Goal: Ask a question: Seek information or help from site administrators or community

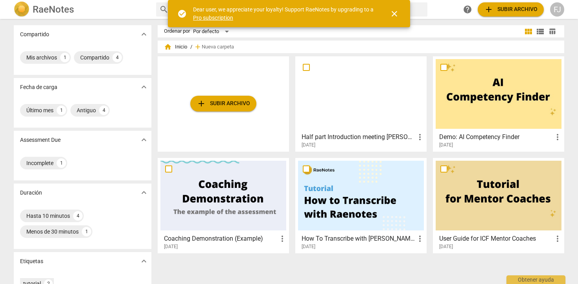
click at [558, 10] on div "FJ" at bounding box center [557, 9] width 14 height 14
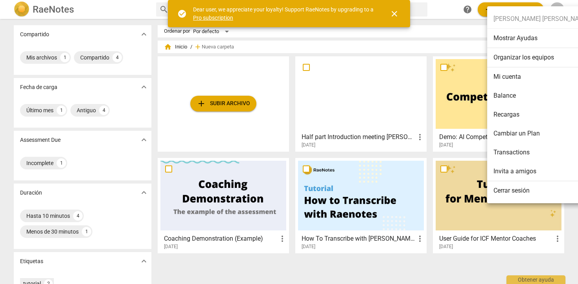
click at [507, 93] on li "Balance" at bounding box center [541, 95] width 109 height 19
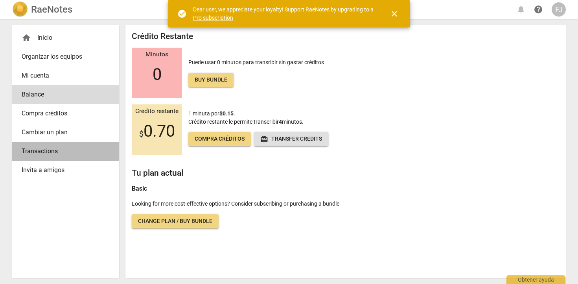
click at [59, 154] on span "Transactions" at bounding box center [63, 150] width 82 height 9
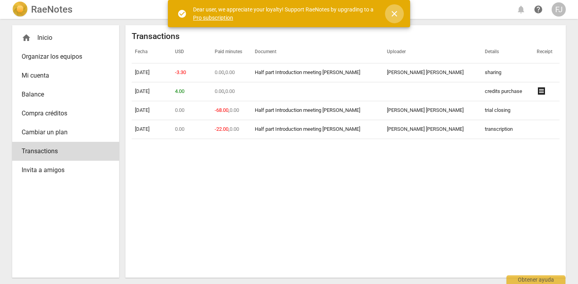
click at [391, 15] on span "close" at bounding box center [394, 13] width 9 height 9
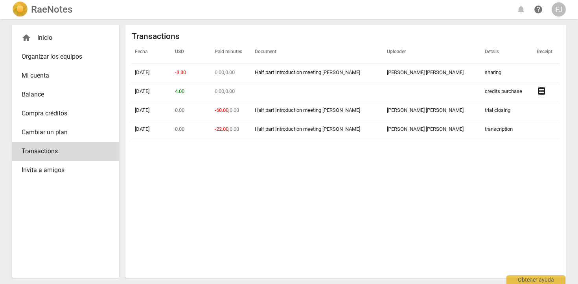
click at [44, 75] on span "Mi cuenta" at bounding box center [63, 75] width 82 height 9
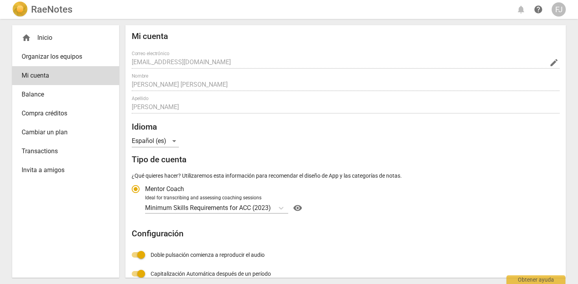
radio input "false"
click at [42, 39] on div "home Inicio" at bounding box center [63, 37] width 82 height 9
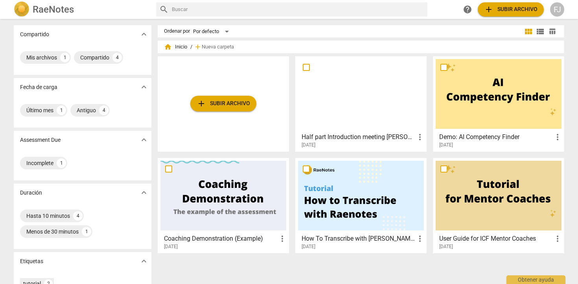
click at [346, 92] on div at bounding box center [361, 94] width 126 height 70
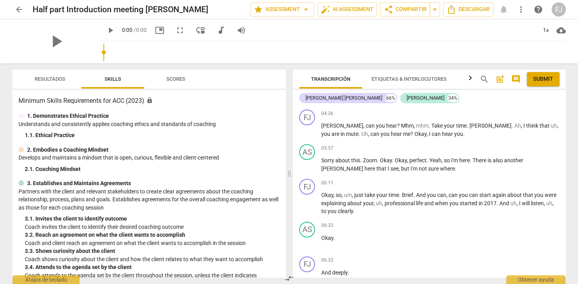
click at [58, 79] on span "Resultados" at bounding box center [50, 79] width 31 height 6
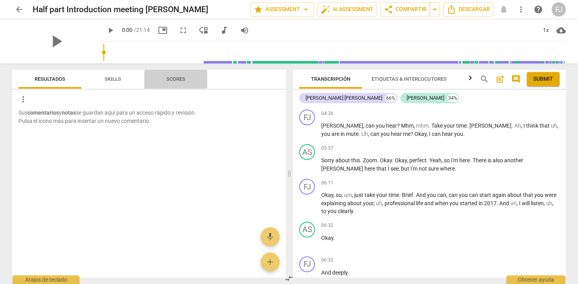
click at [169, 77] on span "Scores" at bounding box center [175, 79] width 19 height 6
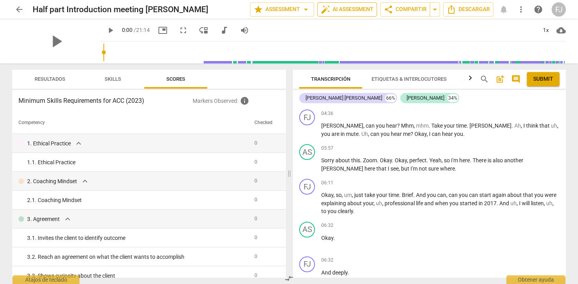
click at [334, 11] on span "auto_fix_high AI Assessment" at bounding box center [347, 9] width 53 height 9
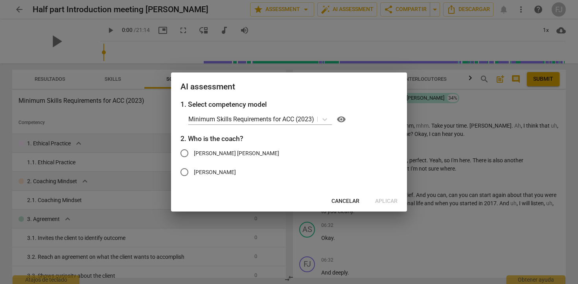
click at [242, 149] on span "[PERSON_NAME] [PERSON_NAME]" at bounding box center [236, 153] width 85 height 8
click at [194, 149] on input "[PERSON_NAME] [PERSON_NAME]" at bounding box center [184, 153] width 19 height 19
radio input "true"
click at [391, 203] on span "Aplicar" at bounding box center [386, 201] width 22 height 8
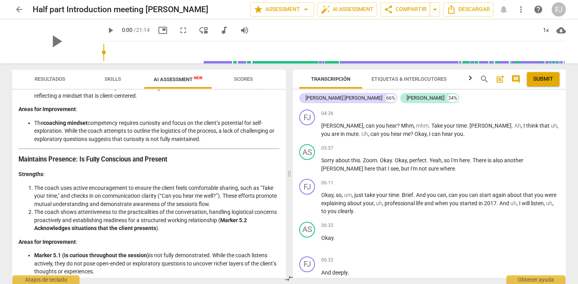
scroll to position [434, 0]
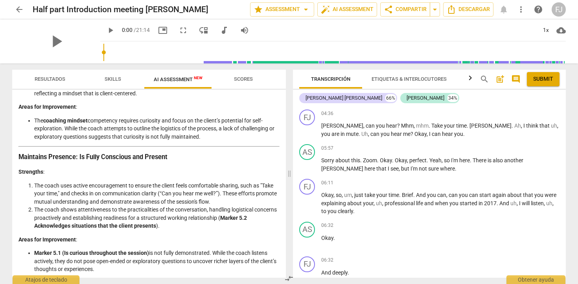
click at [59, 81] on span "Resultados" at bounding box center [50, 79] width 31 height 6
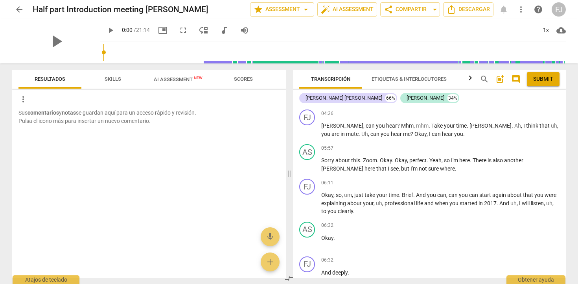
click at [107, 76] on span "Skills" at bounding box center [112, 79] width 35 height 11
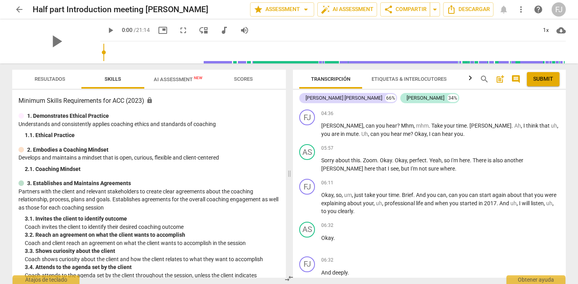
click at [182, 77] on span "AI Assessment New" at bounding box center [178, 79] width 49 height 6
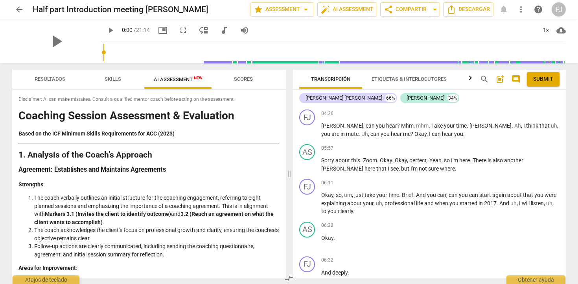
click at [243, 81] on span "Scores" at bounding box center [243, 79] width 19 height 6
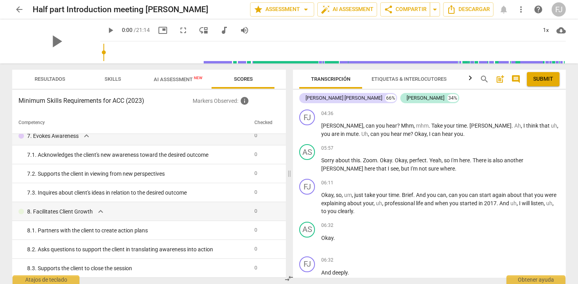
scroll to position [0, 0]
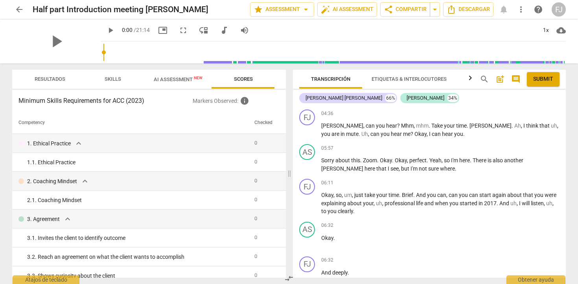
click at [171, 80] on span "AI Assessment New" at bounding box center [178, 79] width 49 height 6
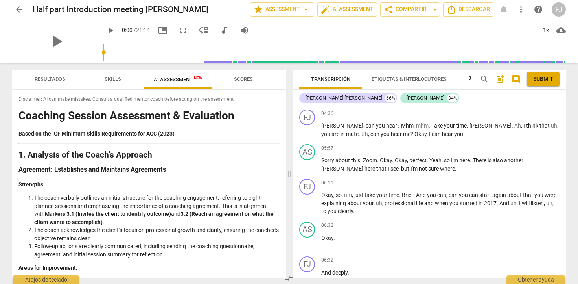
click at [560, 7] on div "FJ" at bounding box center [559, 9] width 14 height 14
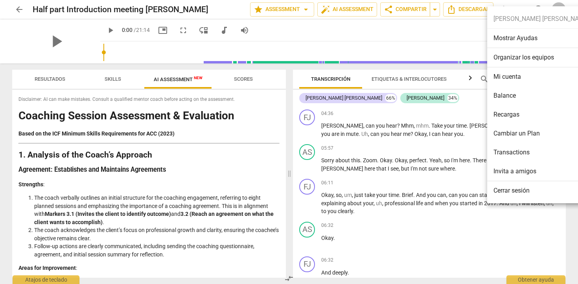
click at [503, 76] on li "Mi cuenta" at bounding box center [541, 76] width 109 height 19
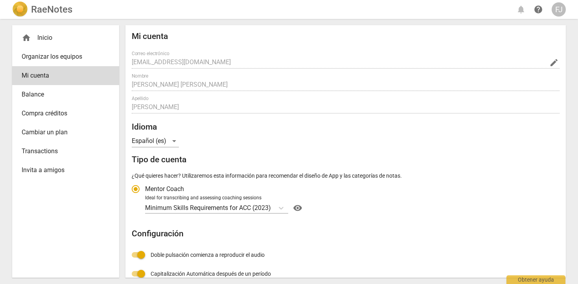
radio input "false"
click at [73, 96] on span "Balance" at bounding box center [63, 94] width 82 height 9
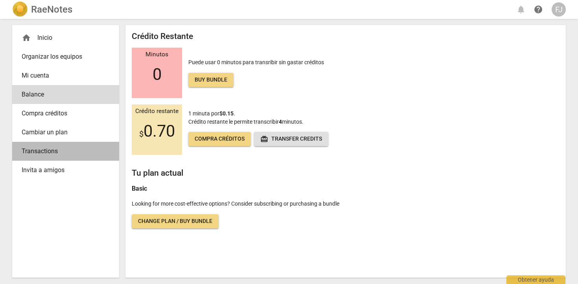
click at [58, 150] on span "Transactions" at bounding box center [63, 150] width 82 height 9
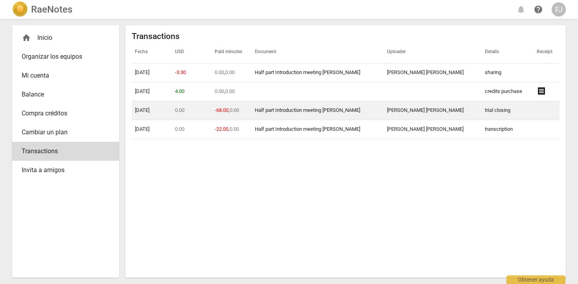
click at [154, 112] on td "[DATE]" at bounding box center [152, 110] width 40 height 19
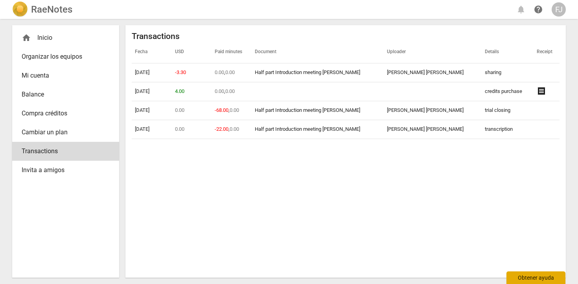
click at [534, 280] on div "Obtener ayuda" at bounding box center [535, 277] width 59 height 13
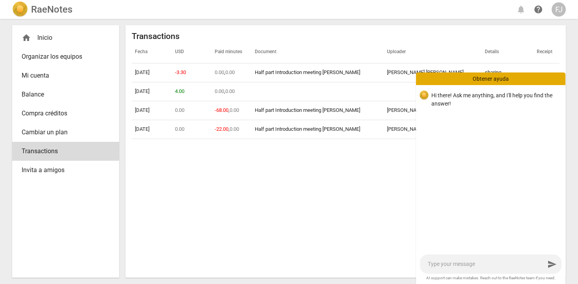
type textarea "i"
type textarea "i W"
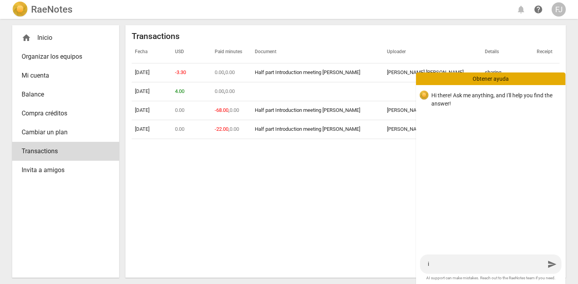
type textarea "i W"
type textarea "i WO"
type textarea "i WOU"
type textarea "i WOUL"
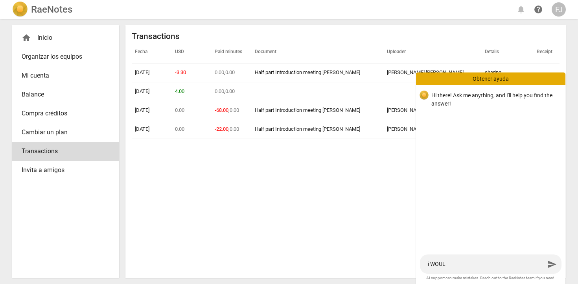
type textarea "i WOULD"
type textarea "i WOUL"
type textarea "i WOU"
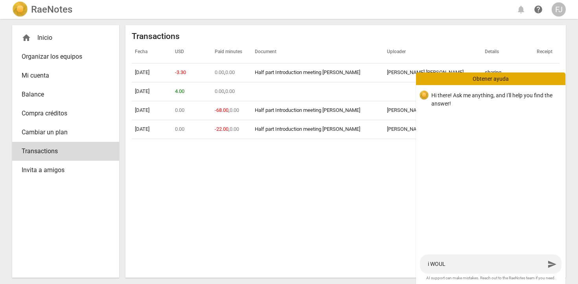
type textarea "i WOU"
type textarea "i WO"
type textarea "i W"
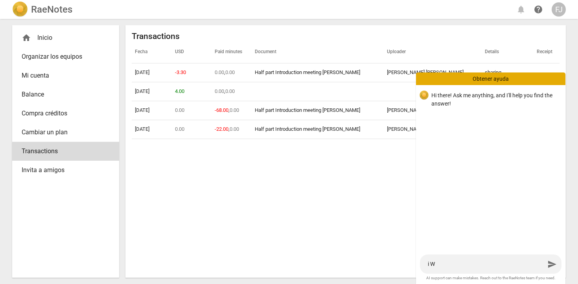
type textarea "i"
type textarea "I"
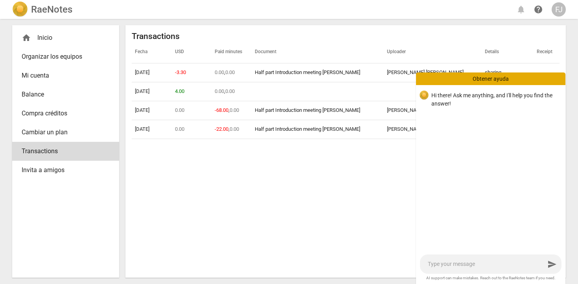
type textarea "I"
type textarea "I w"
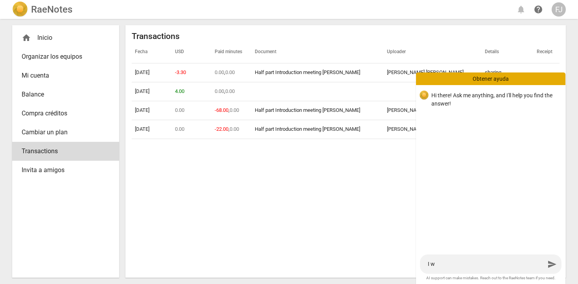
type textarea "I wo"
type textarea "I wou"
type textarea "I woud"
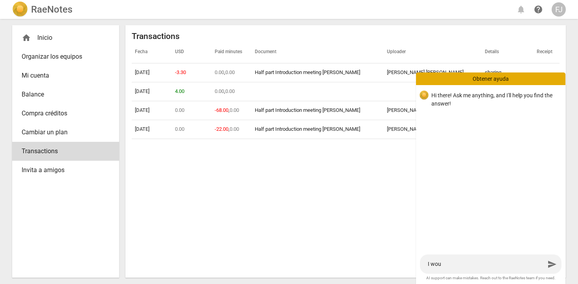
type textarea "I woud"
type textarea "I woudl"
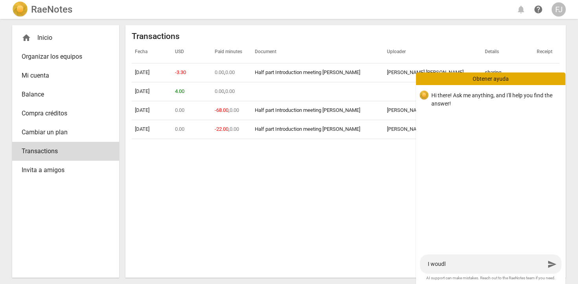
type textarea "I woudl l"
type textarea "I woudl li"
type textarea "I woudl liu"
type textarea "I woudl liuk"
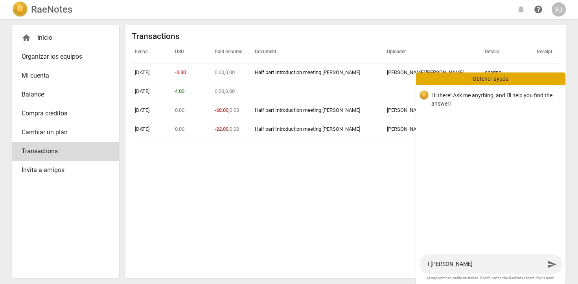
type textarea "I woudl liuk"
type textarea "I woudl liu"
type textarea "I woudl li"
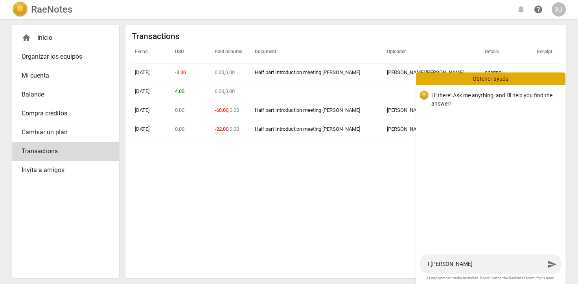
type textarea "I woudl l"
type textarea "I woudl"
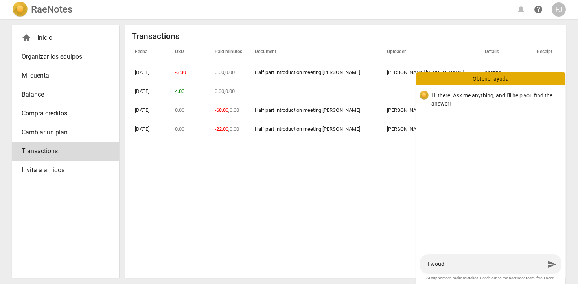
type textarea "I woudl"
type textarea "I woud"
click at [50, 72] on span "Mi cuenta" at bounding box center [63, 75] width 82 height 9
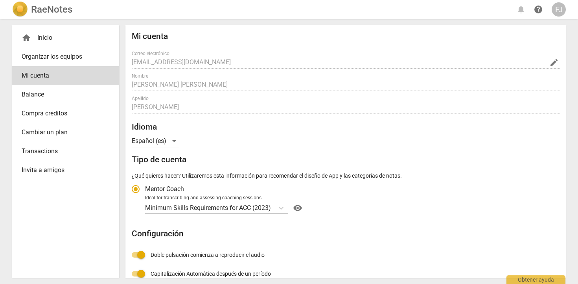
radio input "false"
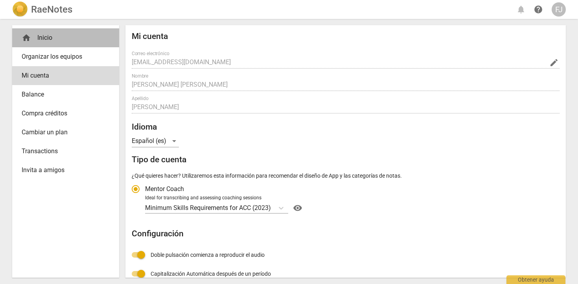
click at [49, 31] on div "home Inicio" at bounding box center [65, 37] width 107 height 19
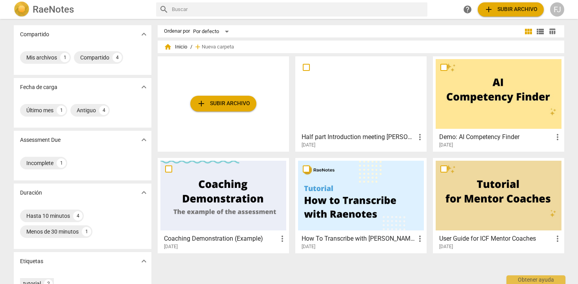
click at [211, 102] on span "add Subir archivo" at bounding box center [223, 103] width 53 height 9
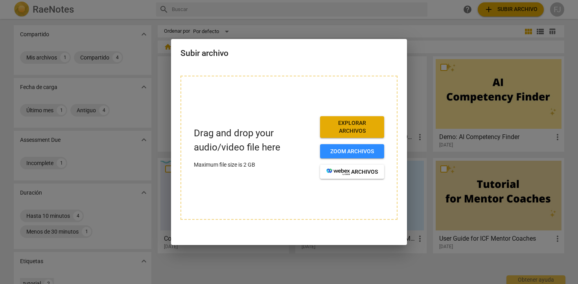
click at [365, 131] on span "Explorar archivos" at bounding box center [352, 126] width 52 height 15
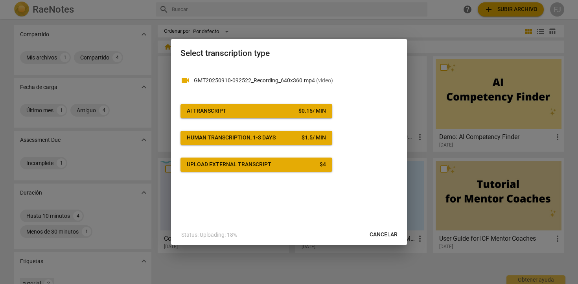
click at [306, 110] on div "$ 0.15 / min" at bounding box center [312, 111] width 28 height 8
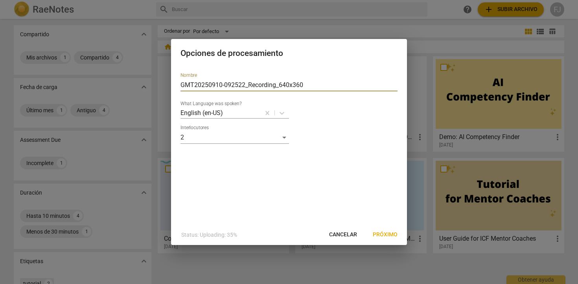
click at [315, 88] on input "GMT20250910-092522_Recording_640x360" at bounding box center [288, 85] width 217 height 13
drag, startPoint x: 315, startPoint y: 88, endPoint x: 157, endPoint y: 89, distance: 158.5
click at [157, 89] on div "Opciones de procesamiento Nombre GMT20250910-092522_Recording_640x360 What Lang…" at bounding box center [289, 142] width 578 height 284
drag, startPoint x: 317, startPoint y: 84, endPoint x: 156, endPoint y: 84, distance: 161.2
click at [156, 84] on div "Opciones de procesamiento Nombre GMT20250910-092522_Recording_640x360 What Lang…" at bounding box center [289, 142] width 578 height 284
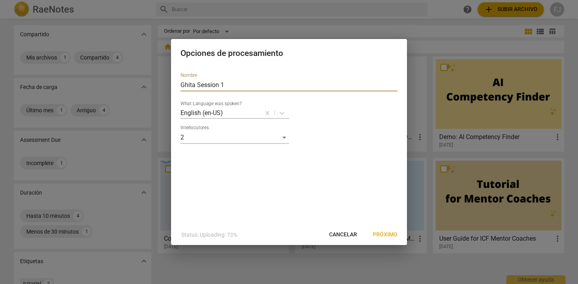
type input "Ghita Session 1"
click at [381, 237] on span "Próximo" at bounding box center [385, 234] width 25 height 8
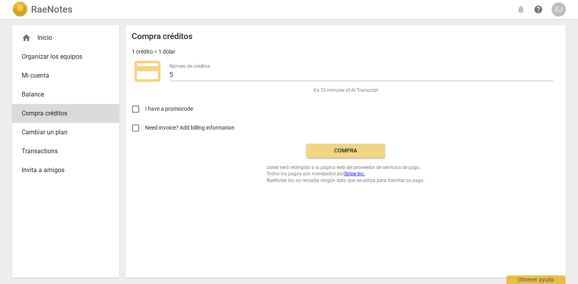
click at [370, 155] on button "Compra" at bounding box center [345, 151] width 79 height 14
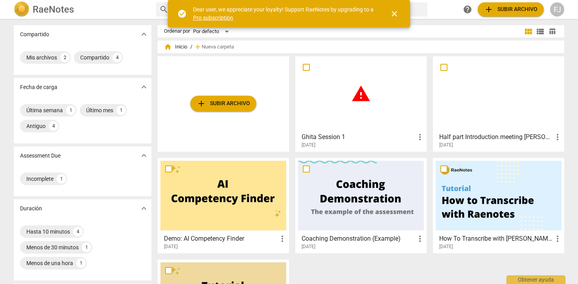
click at [559, 14] on div "FJ" at bounding box center [557, 9] width 14 height 14
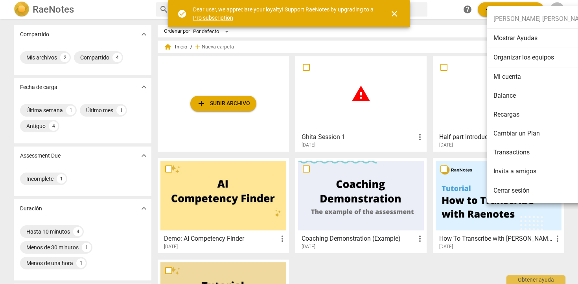
click at [516, 136] on li "Cambiar un Plan" at bounding box center [541, 133] width 109 height 19
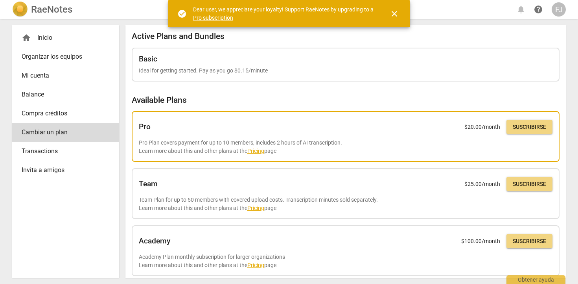
click at [257, 151] on link "Pricing" at bounding box center [255, 150] width 17 height 6
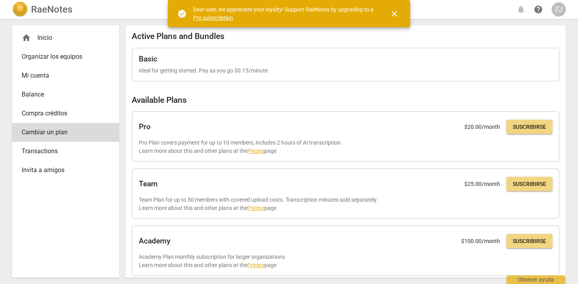
click at [64, 91] on span "Balance" at bounding box center [63, 94] width 82 height 9
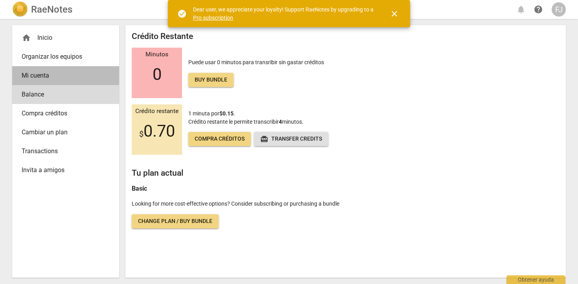
click at [59, 73] on span "Mi cuenta" at bounding box center [63, 75] width 82 height 9
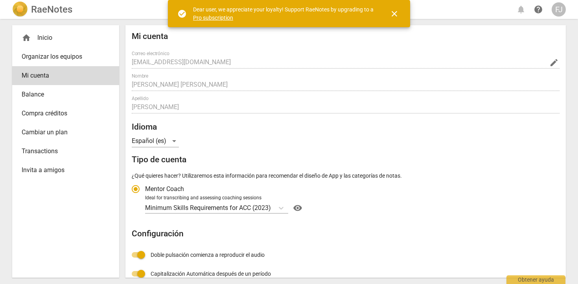
radio input "false"
click at [54, 149] on span "Transactions" at bounding box center [63, 150] width 82 height 9
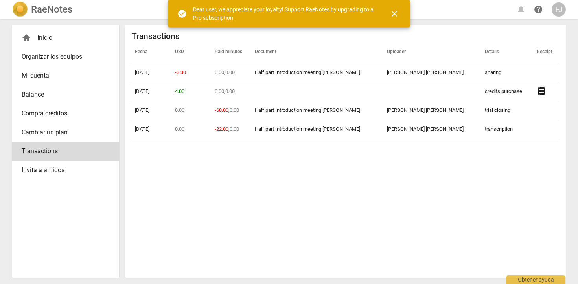
click at [393, 14] on span "close" at bounding box center [394, 13] width 9 height 9
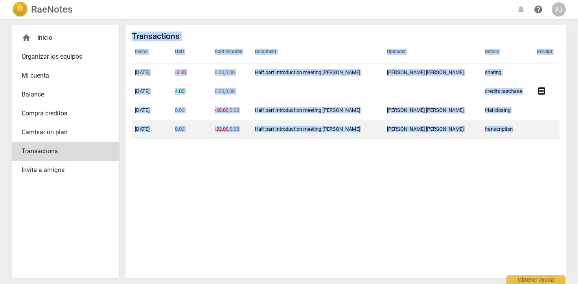
drag, startPoint x: 133, startPoint y: 37, endPoint x: 548, endPoint y: 136, distance: 426.6
click at [548, 136] on div "Transactions Fecha USD Paid minutes Document Uploader Details Receipt [DATE] -3…" at bounding box center [346, 150] width 428 height 239
copy div "Transactions Fecha USD Paid minutes Document Uploader Details Receipt [DATE] -3…"
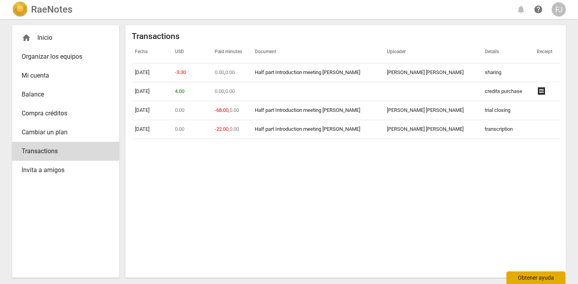
click at [535, 280] on div "Obtener ayuda" at bounding box center [535, 277] width 59 height 13
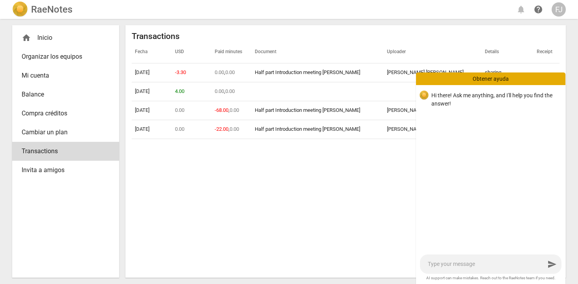
type textarea "i"
type textarea "i w"
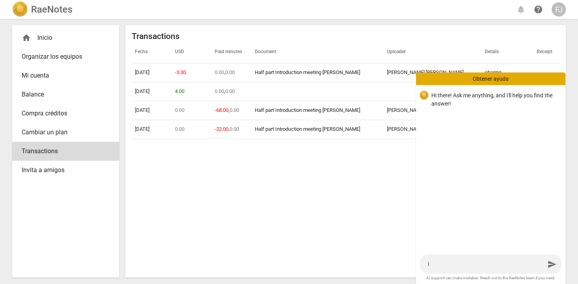
type textarea "i w"
type textarea "i wo"
type textarea "i wou"
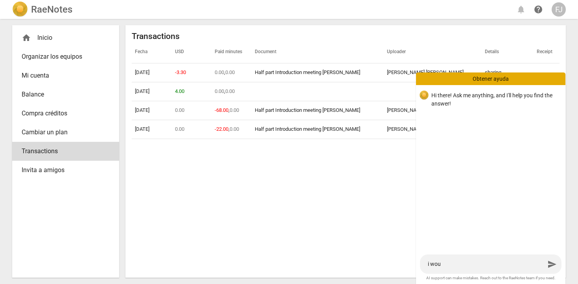
type textarea "i woul"
type textarea "i would"
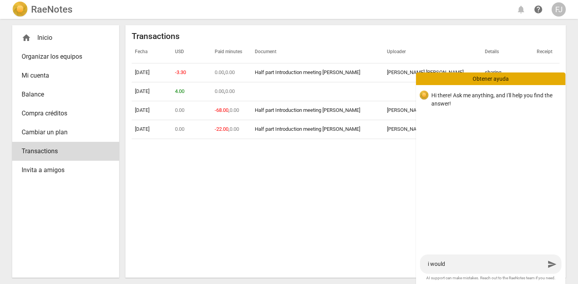
type textarea "i would"
type textarea "i would l"
type textarea "i would li"
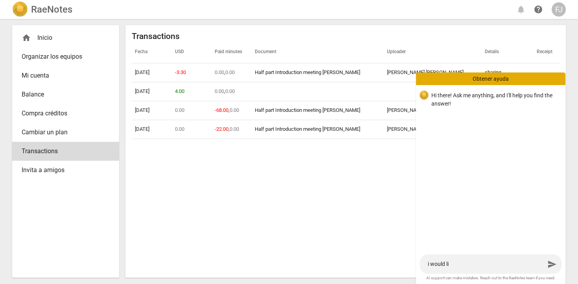
type textarea "i would lik"
type textarea "i would like"
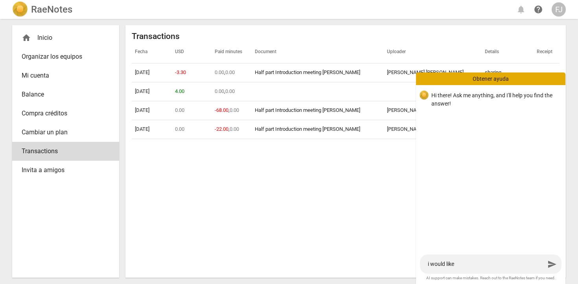
type textarea "i would like"
type textarea "i would like t"
type textarea "i would like to"
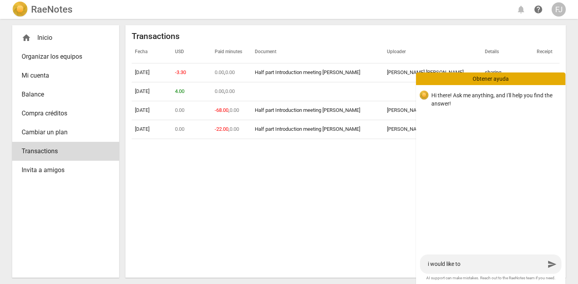
type textarea "i would like to"
type textarea "i would like to d"
type textarea "i would like to do"
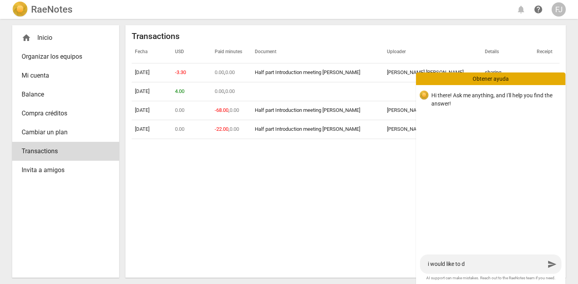
type textarea "i would like to do"
type textarea "i would like to dou"
type textarea "i would like to [PERSON_NAME]"
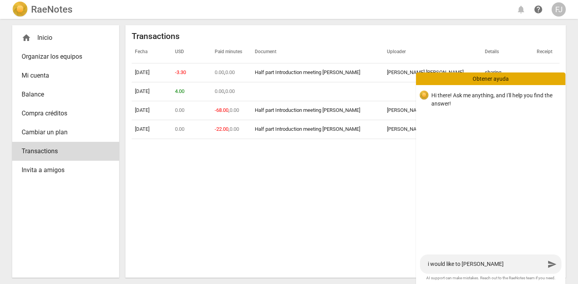
type textarea "i would like to doubl"
type textarea "i would like to double"
type textarea "i would like to doublec"
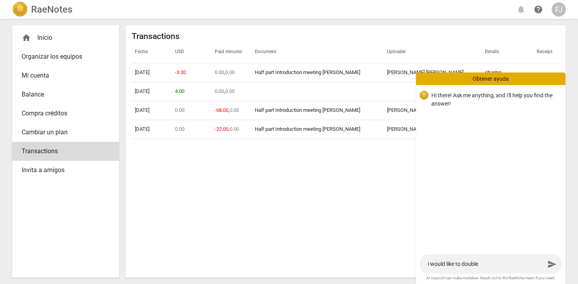
type textarea "i would like to doublec"
type textarea "i would like to doublech"
type textarea "i would like to doubleche"
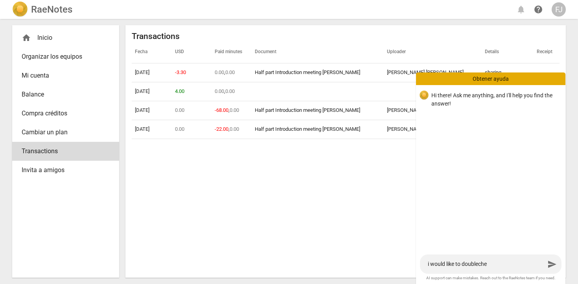
type textarea "i would like to doublechec"
type textarea "i would like to doublecheck"
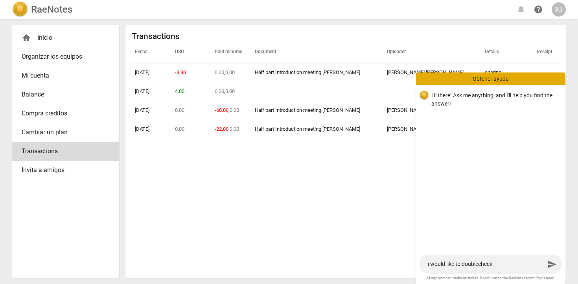
type textarea "i would like to doublecheck"
type textarea "i would like to doublecheck t"
type textarea "i would like to doublecheck th"
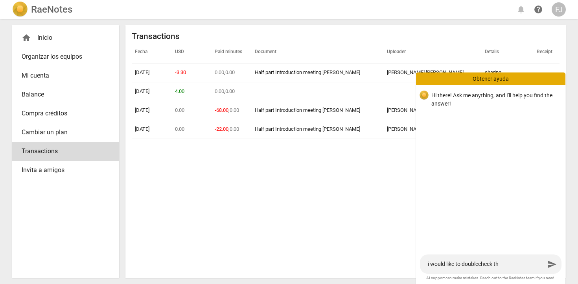
type textarea "i would like to doublecheck tha"
type textarea "i would like to doublecheck that"
type textarea "i would like to doublecheck that I"
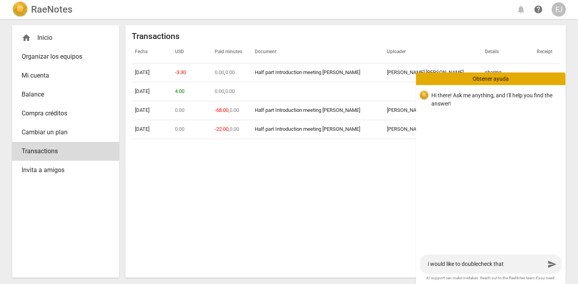
type textarea "i would like to doublecheck that I"
type textarea "i would like to doublecheck that I h"
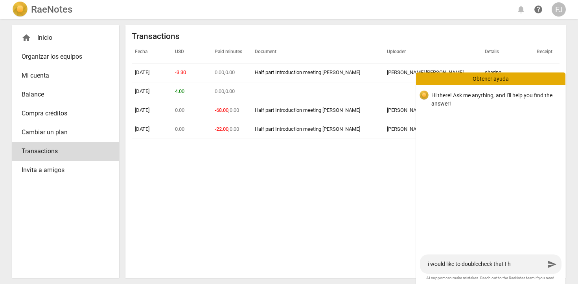
type textarea "i would like to doublecheck that I ha"
type textarea "i would like to doublecheck that I hav"
type textarea "i would like to doublecheck that I have"
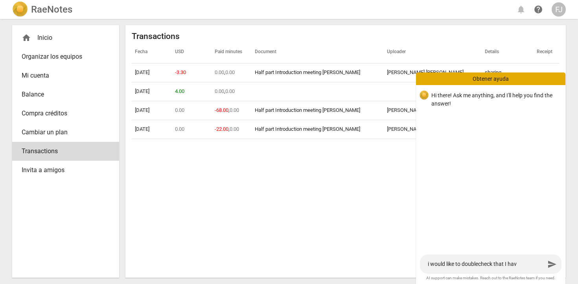
type textarea "i would like to doublecheck that I have"
type textarea "i would like to doublecheck that I have p"
type textarea "i would like to doublecheck that I have pu"
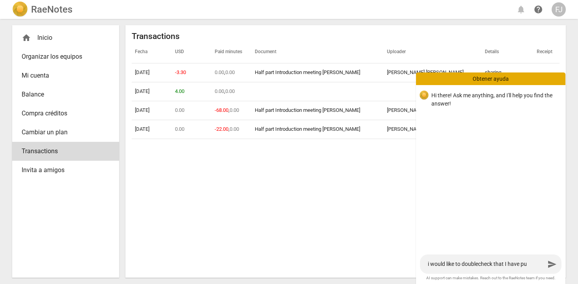
type textarea "i would like to doublecheck that I have pur"
type textarea "i would like to doublecheck that I have purc"
type textarea "i would like to doublecheck that I have purch"
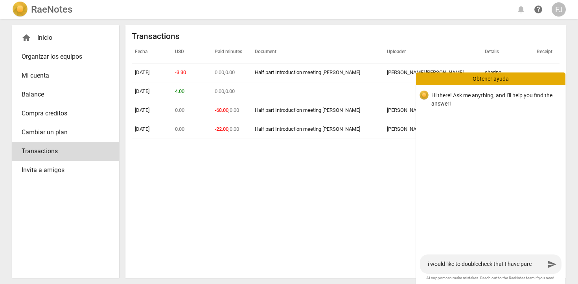
type textarea "i would like to doublecheck that I have purch"
type textarea "i would like to doublecheck that I have purcha"
type textarea "i would like to doublecheck that I have purchas"
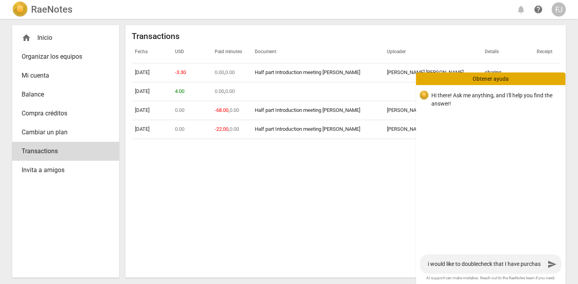
type textarea "i would like to doublecheck that I have purchase"
type textarea "i would like to doublecheck that I have purchased"
type textarea "i would like to doublecheck that I have purchased,"
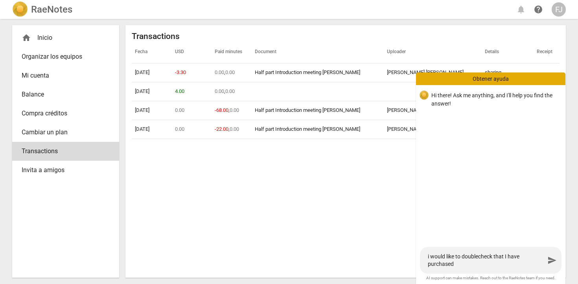
type textarea "i would like to doublecheck that I have purchased,"
type textarea "i would like to doublecheck that I have purchased, i"
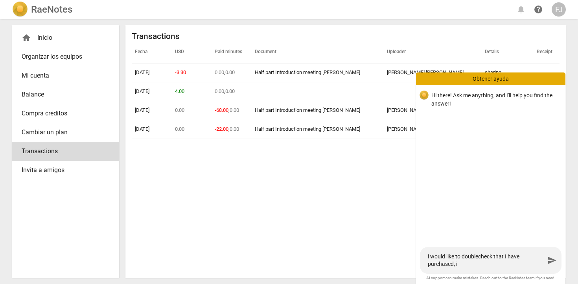
type textarea "i would like to doublecheck that I have purchased, i"
type textarea "i would like to doublecheck that I have purchased, i G"
type textarea "i would like to doublecheck that I have purchased, i GU"
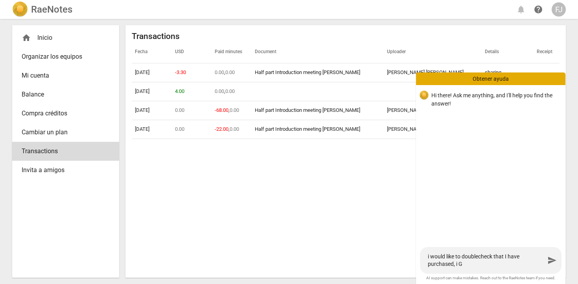
type textarea "i would like to doublecheck that I have purchased, i GU"
type textarea "i would like to doublecheck that I have purchased, i GUE"
type textarea "i would like to doublecheck that I have purchased, i GUES"
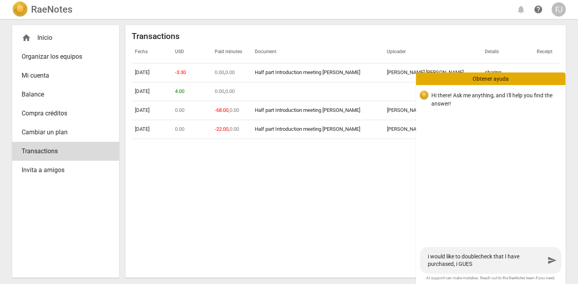
type textarea "i would like to doublecheck that I have purchased, i GUESS"
type textarea "i would like to doublecheck that I have purchased, i GUESS T"
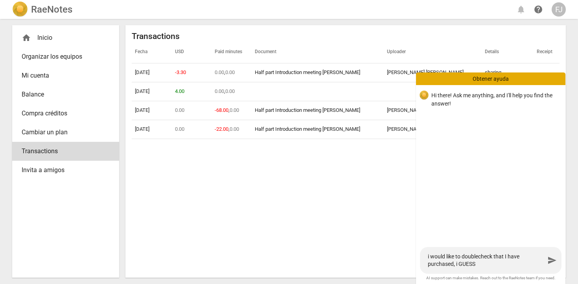
type textarea "i would like to doublecheck that I have purchased, i GUESS T"
type textarea "i would like to doublecheck that I have purchased, i GUESS TH"
type textarea "i would like to doublecheck that I have purchased, i GUESS THA"
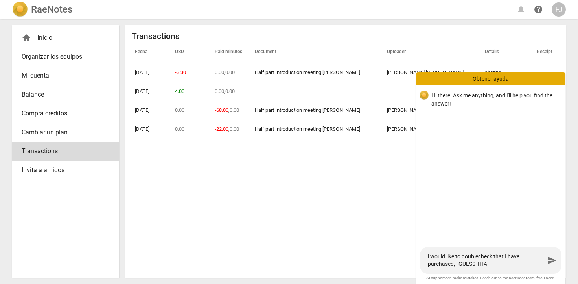
type textarea "i would like to doublecheck that I have purchased, i GUESS THAT"
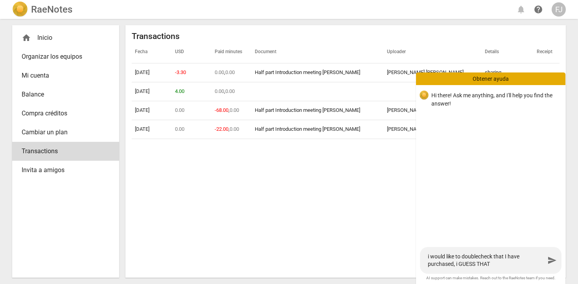
type textarea "i would like to doublecheck that I have purchased, i GUESS THAT"
type textarea "i would like to doublecheck that I have purchased, i GUESS THA"
type textarea "i would like to doublecheck that I have purchased, i GUESS TH"
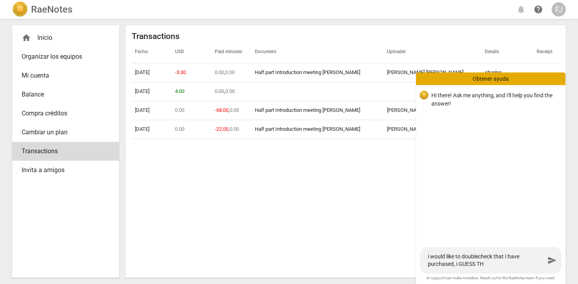
type textarea "i would like to doublecheck that I have purchased, i GUESS T"
type textarea "i would like to doublecheck that I have purchased, i GUESS"
type textarea "i would like to doublecheck that I have purchased, i GUESS t"
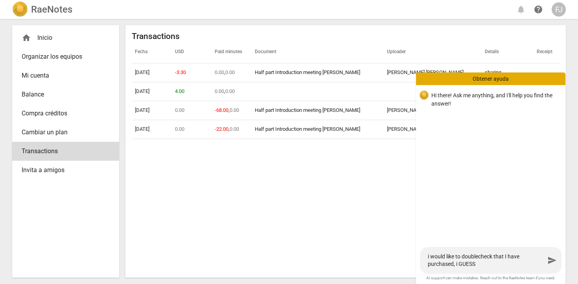
type textarea "i would like to doublecheck that I have purchased, i GUESS t"
type textarea "i would like to doublecheck that I have purchased, i GUESS th"
type textarea "i would like to doublecheck that I have purchased, i GUESS tha"
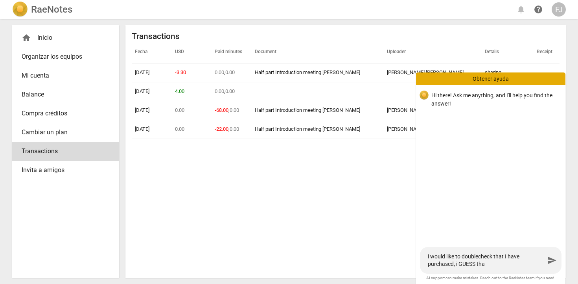
type textarea "i would like to doublecheck that I have purchased, i GUESS that"
type textarea "i would like to doublecheck that I have purchased, i GUESS that i"
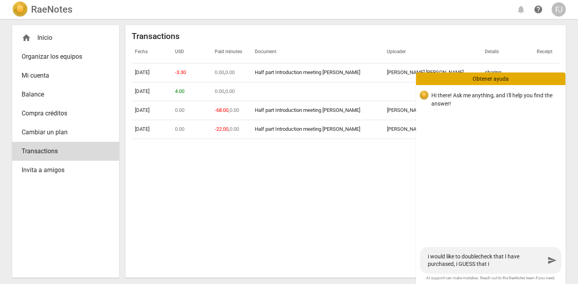
type textarea "i would like to doublecheck that I have purchased, i GUESS that i"
type textarea "i would like to doublecheck that I have purchased, i GUESS that i D"
type textarea "i would like to doublecheck that I have purchased, i GUESS that i DU"
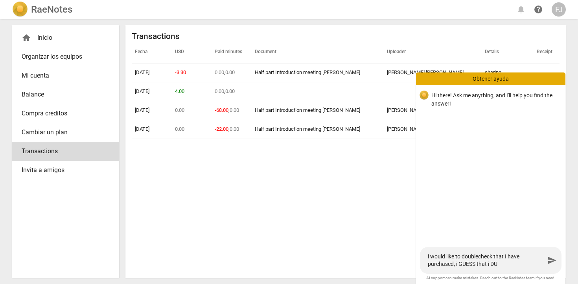
type textarea "i would like to doublecheck that I have purchased, i GUESS that i DUP"
type textarea "i would like to doublecheck that I have purchased, i GUESS that i DUPL"
type textarea "i would like to doublecheck that I have purchased, i GUESS that i DUPLI"
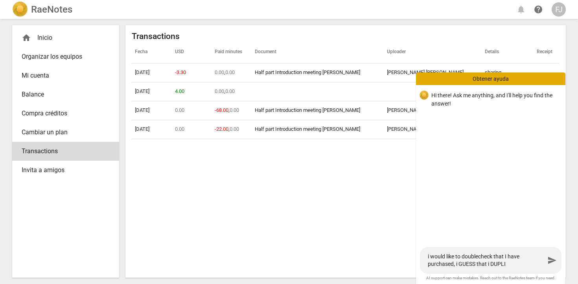
type textarea "i would like to doublecheck that I have purchased, i GUESS that i DUPLIC"
type textarea "i would like to doublecheck that I have purchased, i GUESS that i DUPLICA"
type textarea "i would like to doublecheck that I have purchased, i GUESS that i DUPLIC"
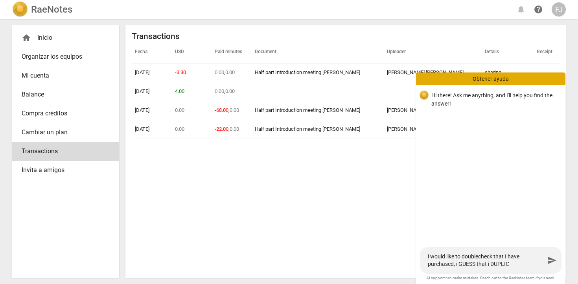
type textarea "i would like to doublecheck that I have purchased, i GUESS that i DUPLI"
type textarea "i would like to doublecheck that I have purchased, i GUESS that i DUPL"
type textarea "i would like to doublecheck that I have purchased, i GUESS that i DUP"
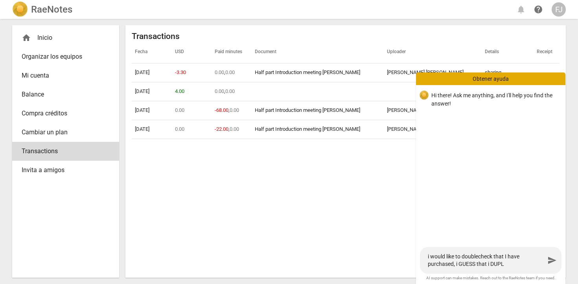
type textarea "i would like to doublecheck that I have purchased, i GUESS that i DUP"
type textarea "i would like to doublecheck that I have purchased, i GUESS that i DU"
type textarea "i would like to doublecheck that I have purchased, i GUESS that i D"
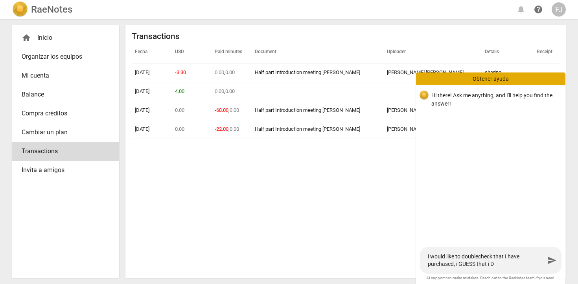
type textarea "i would like to doublecheck that I have purchased, i GUESS that i"
type textarea "i would like to doublecheck that I have purchased, i GUESS that"
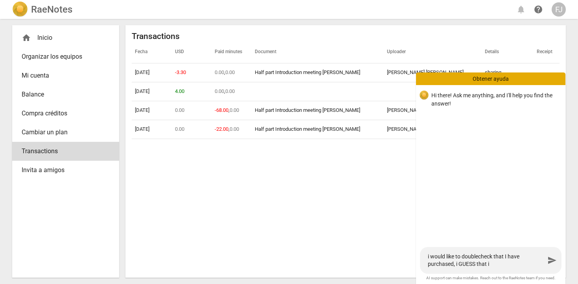
type textarea "i would like to doublecheck that I have purchased, i GUESS that"
type textarea "i would like to doublecheck that I have purchased, i GUESS that I"
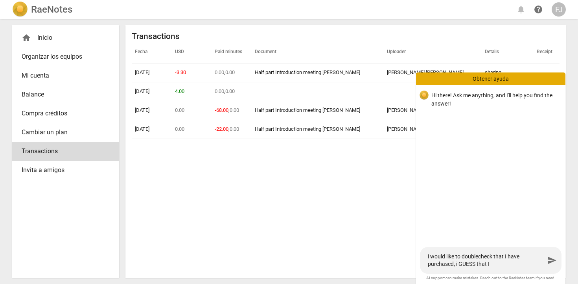
type textarea "i would like to doublecheck that I have purchased, i GUESS that I d"
type textarea "i would like to doublecheck that I have purchased, i GUESS that I du"
type textarea "i would like to doublecheck that I have purchased, i GUESS that I dup"
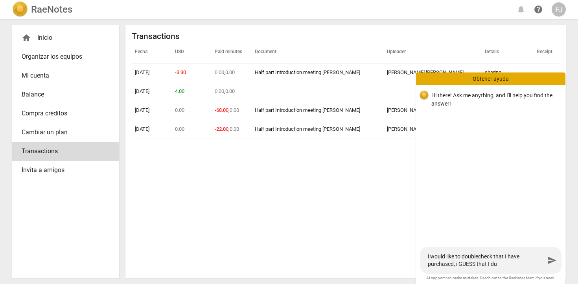
type textarea "i would like to doublecheck that I have purchased, i GUESS that I dup"
type textarea "i would like to doublecheck that I have purchased, i GUESS that I dupl"
type textarea "i would like to doublecheck that I have purchased, i GUESS that I dupli"
type textarea "i would like to doublecheck that I have purchased, i GUESS that I duplic"
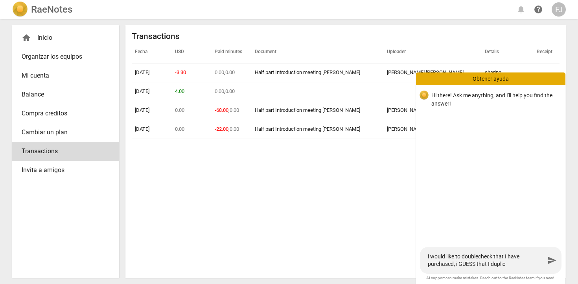
type textarea "i would like to doublecheck that I have purchased, i GUESS that I duplica"
type textarea "i would like to doublecheck that I have purchased, i GUESS that I duplicae"
type textarea "i would like to doublecheck that I have purchased, i GUESS that I duplicaet"
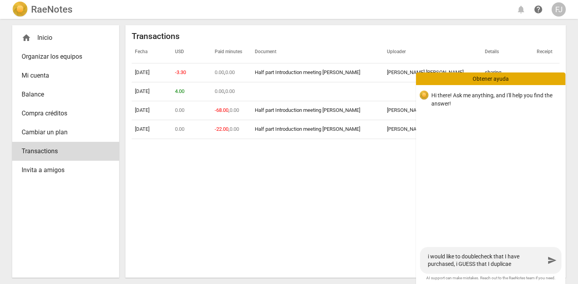
type textarea "i would like to doublecheck that I have purchased, i GUESS that I duplicaet"
type textarea "i would like to doublecheck that I have purchased, i GUESS that I duplicaetd"
type textarea "i would like to doublecheck that I have purchased, i GUESS that I duplicaet"
click at [476, 264] on textarea "i would like to doublecheck that I have purchased, i GUESS that I duplicated" at bounding box center [486, 259] width 117 height 15
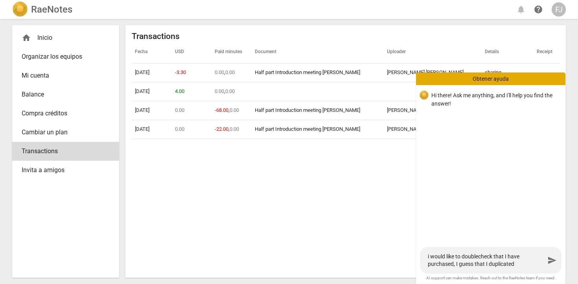
click at [516, 263] on textarea "i would like to doublecheck that I have purchased, I guess that I duplicated" at bounding box center [486, 259] width 117 height 15
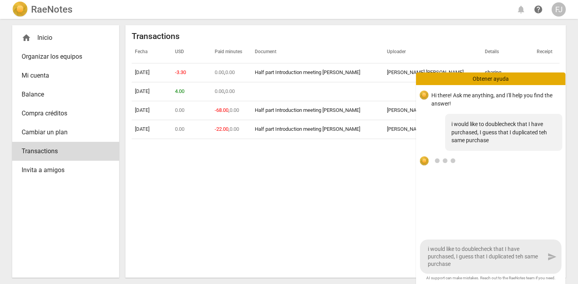
drag, startPoint x: 453, startPoint y: 262, endPoint x: 424, endPoint y: 248, distance: 32.9
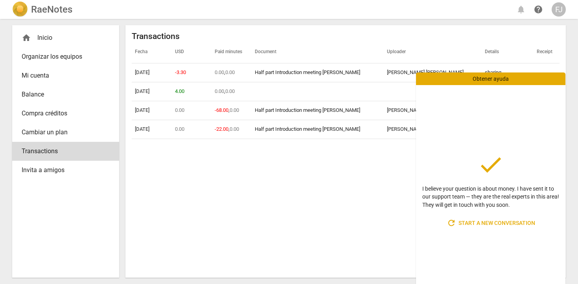
click at [466, 222] on span "refresh Start a new conversation" at bounding box center [491, 222] width 88 height 9
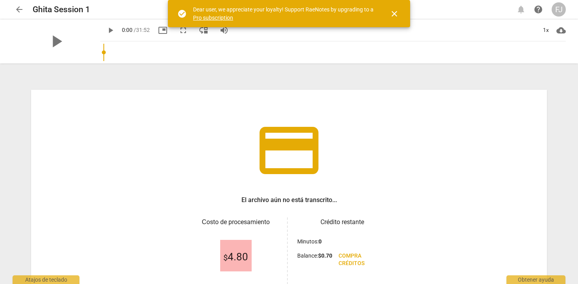
click at [20, 11] on span "arrow_back" at bounding box center [19, 9] width 9 height 9
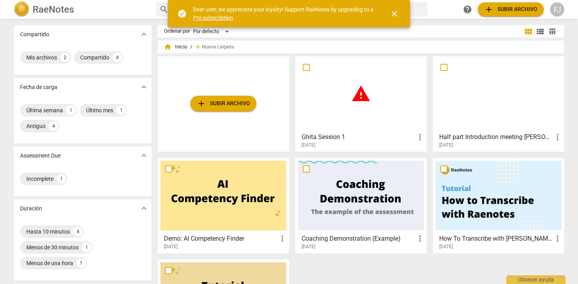
click at [308, 71] on input "checkbox" at bounding box center [306, 67] width 17 height 9
checkbox input "false"
click at [418, 135] on span "more_vert" at bounding box center [419, 136] width 9 height 9
click at [426, 154] on li "Borrar" at bounding box center [429, 155] width 30 height 19
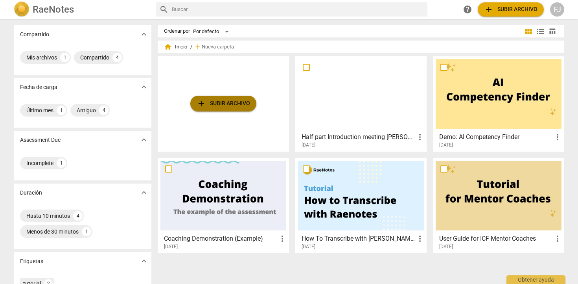
click at [231, 108] on button "add Subir archivo" at bounding box center [223, 104] width 66 height 16
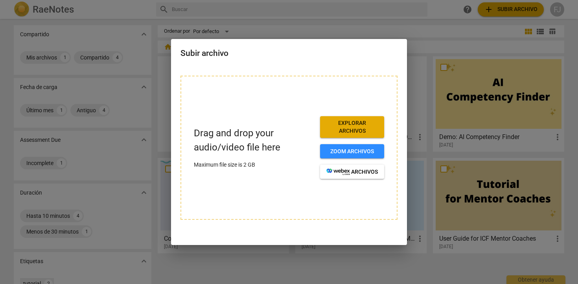
click at [344, 126] on span "Explorar archivos" at bounding box center [352, 126] width 52 height 15
click at [287, 248] on div at bounding box center [289, 142] width 578 height 284
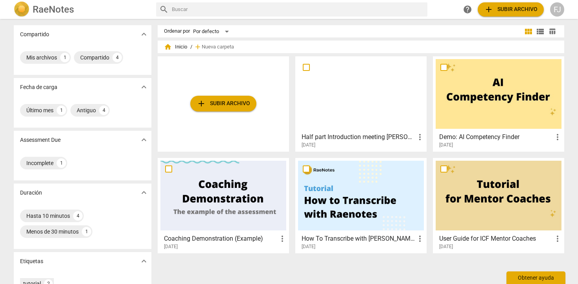
click at [534, 277] on div "Obtener ayuda" at bounding box center [535, 277] width 59 height 13
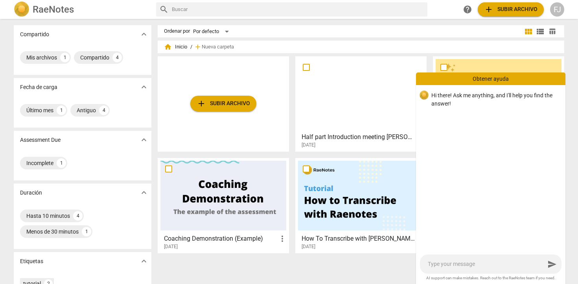
type textarea "p"
type textarea "pl"
type textarea "ple"
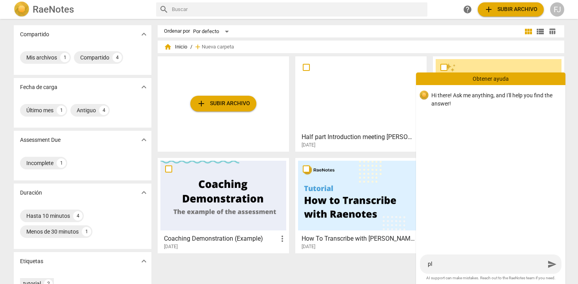
type textarea "ple"
type textarea "plea"
type textarea "pleas"
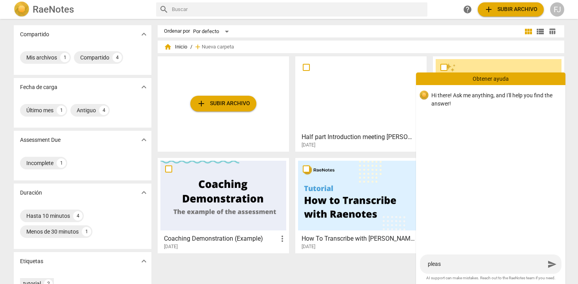
type textarea "please"
type textarea "please l"
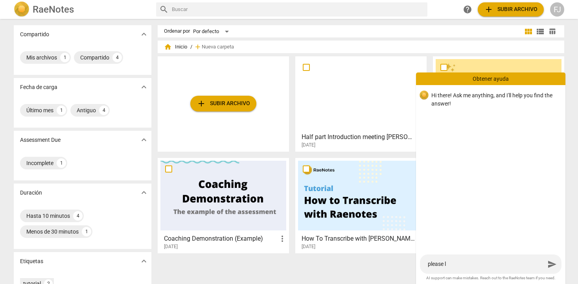
type textarea "please le"
type textarea "please let"
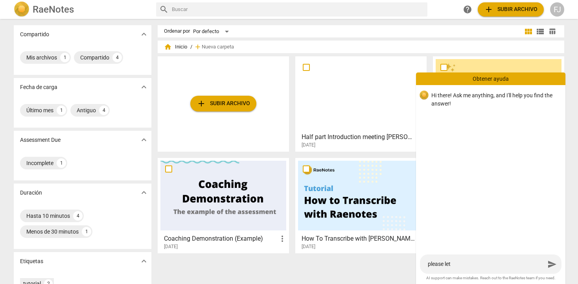
type textarea "please let m"
type textarea "please let me"
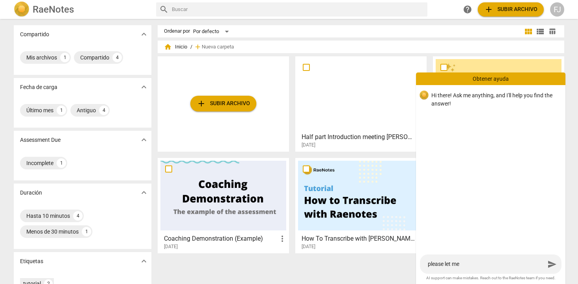
type textarea "please let me"
type textarea "please let me k"
type textarea "please let me kn"
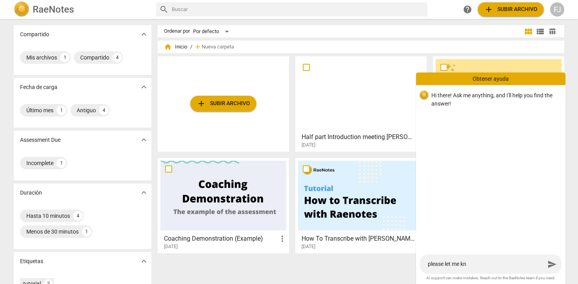
type textarea "please let me kno"
type textarea "please let me know"
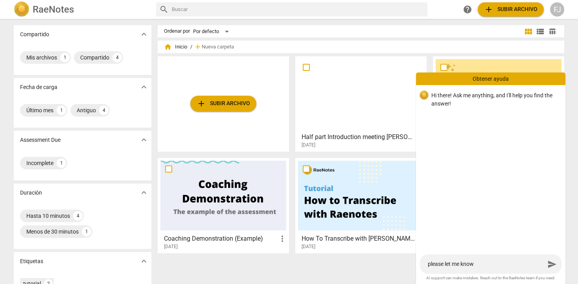
type textarea "please let me know"
type textarea "please let me know i"
type textarea "please let me know if"
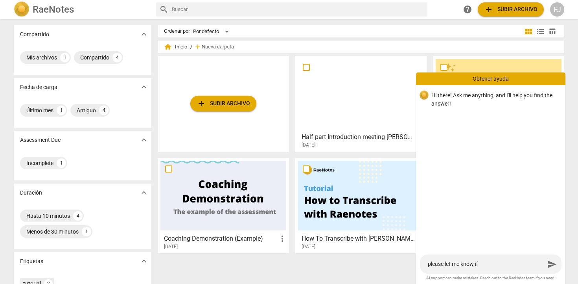
type textarea "please let me know if"
type textarea "please let me know if y"
type textarea "please let me know if yo"
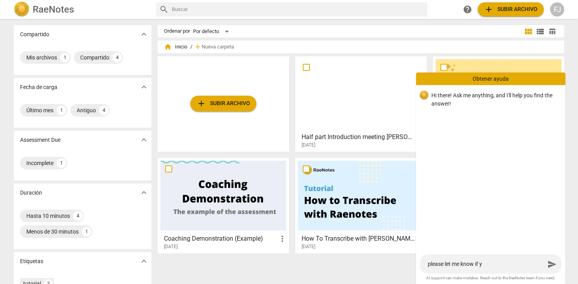
type textarea "please let me know if yo"
type textarea "please let me know if you"
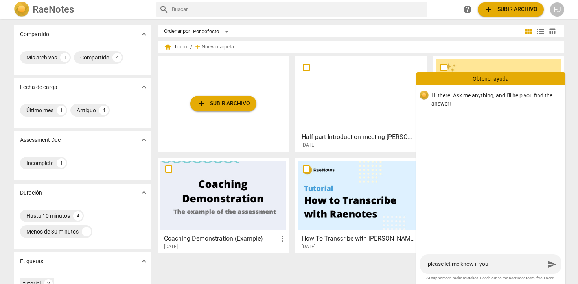
type textarea "please let me know if you a"
type textarea "please let me know if you ac"
type textarea "please let me know if you acc"
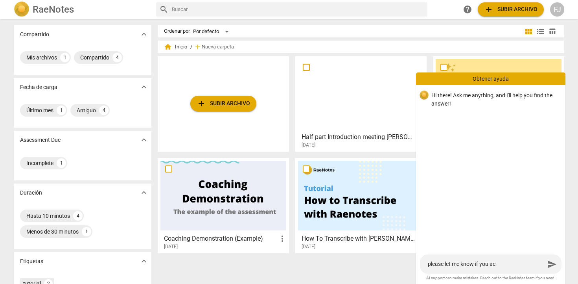
type textarea "please let me know if you acc"
type textarea "please let me know if you acce"
type textarea "please let me know if you accep"
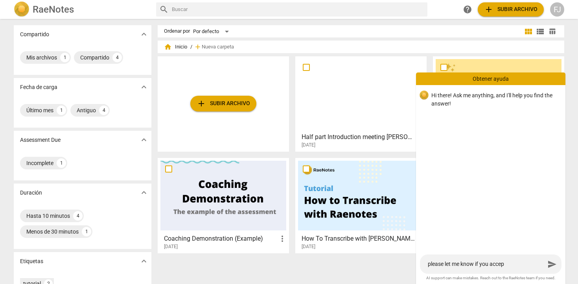
type textarea "please let me know if you accept"
type textarea "please let me know if you accept t"
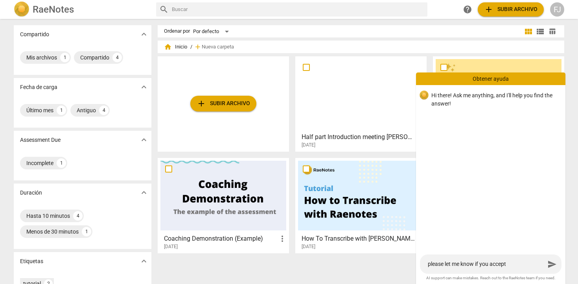
type textarea "please let me know if you accept t"
type textarea "please let me know if you accept th"
type textarea "please let me know if you accept ths"
type textarea "please let me know if you accept thsi"
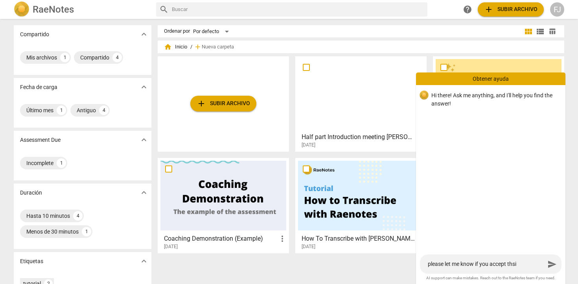
type textarea "please let me know if you accept thsi"
type textarea "please let me know if you accept thsi d"
type textarea "please let me know if you accept thsi do"
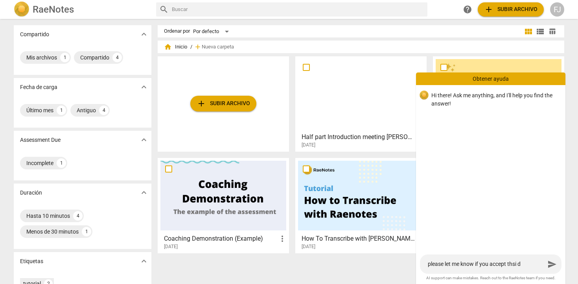
type textarea "please let me know if you accept thsi do"
type textarea "please let me know if you accept thsi doc"
type textarea "please let me know if you accept thsi docu"
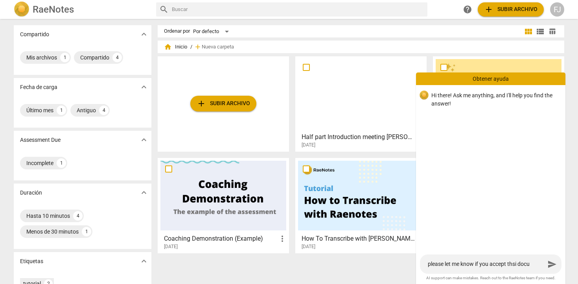
type textarea "please let me know if you accept thsi docum"
type textarea "please let me know if you accept thsi docume"
type textarea "please let me know if you accept thsi documen"
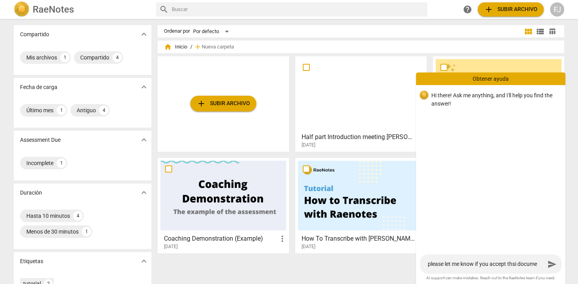
type textarea "please let me know if you accept thsi documen"
type textarea "please let me know if you accept thsi document"
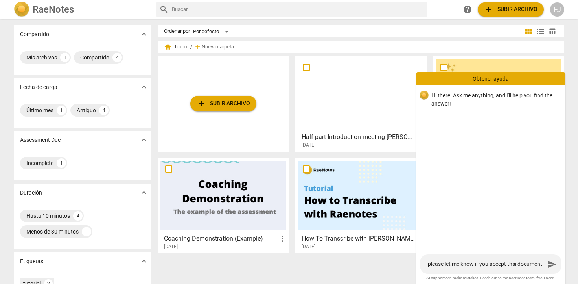
type textarea "please let me know if you accept thsi document a"
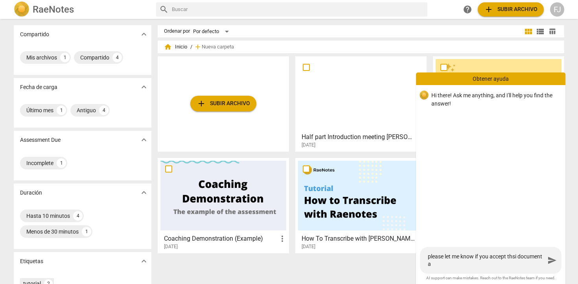
type textarea "please let me know if you accept thsi document as"
type textarea "please let me know if you accept thsi document as t"
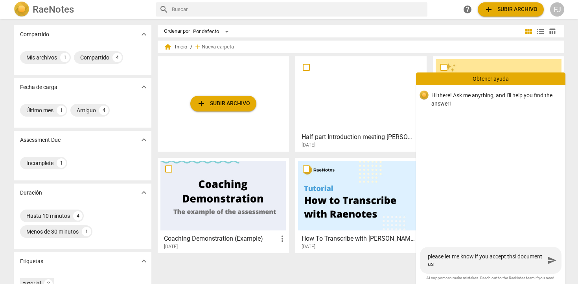
type textarea "please let me know if you accept thsi document as t"
type textarea "please let me know if you accept thsi document as tr"
type textarea "please let me know if you accept thsi document as tra"
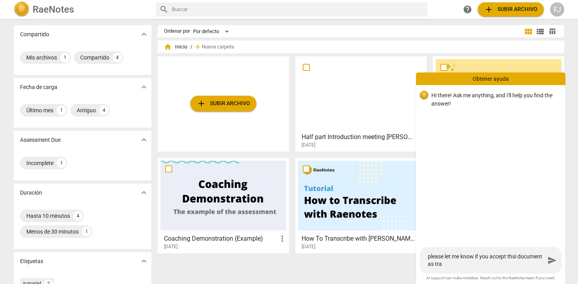
type textarea "please let me know if you accept thsi document as tran"
type textarea "please let me know if you accept thsi document as trans"
type textarea "please let me know if you accept thsi document as transc"
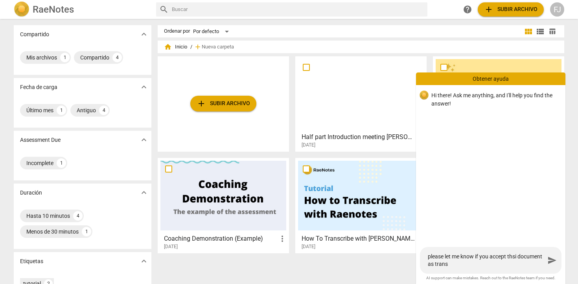
type textarea "please let me know if you accept thsi document as transc"
type textarea "please let me know if you accept thsi document as transcr"
type textarea "please let me know if you accept thsi document as transcri"
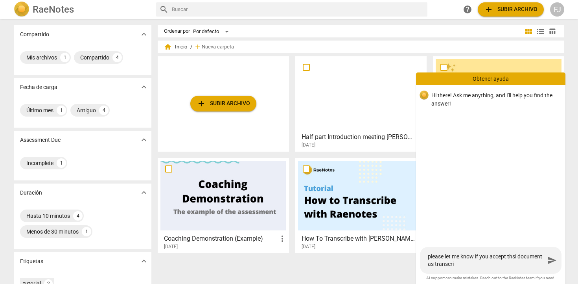
type textarea "please let me know if you accept thsi document as transcrip"
type textarea "please let me know if you accept thsi document as transcript"
type textarea "please let me know if you accept thsi document as transcripti"
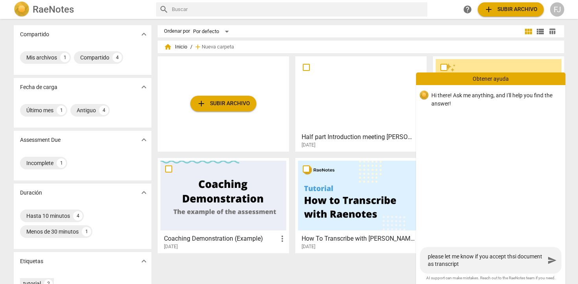
type textarea "please let me know if you accept thsi document as transcripti"
type textarea "please let me know if you accept thsi document as transcriptio"
type textarea "please let me know if you accept thsi document as transcription"
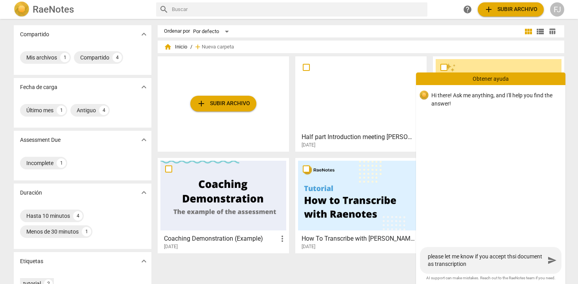
type textarea "please let me know if you accept thsi document as transcription?"
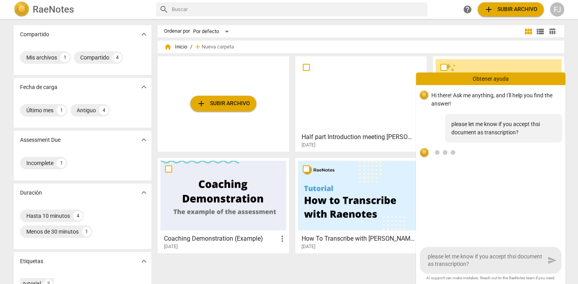
paste textarea
type textarea "please let me know if you accept thsi document as transcription?"
drag, startPoint x: 478, startPoint y: 263, endPoint x: 418, endPoint y: 247, distance: 62.6
click at [418, 247] on div "please let me know if you accept thsi document as transcription? please let me …" at bounding box center [490, 260] width 149 height 27
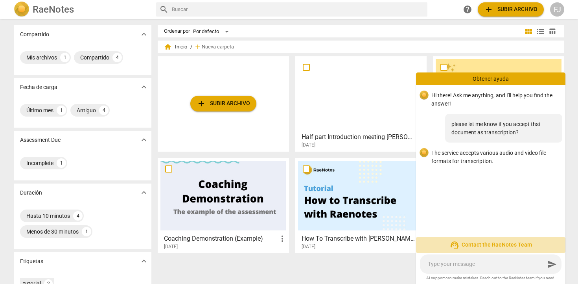
click at [468, 246] on span "support_agent Contact the RaeNotes Team" at bounding box center [490, 244] width 137 height 9
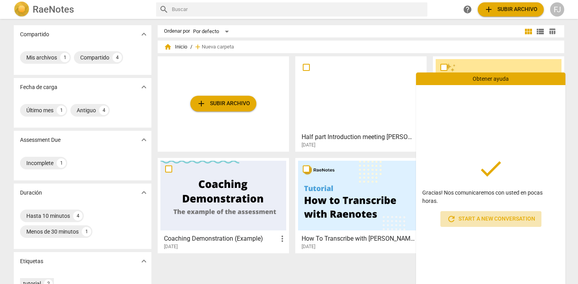
click at [475, 217] on span "refresh Start a new conversation" at bounding box center [491, 218] width 88 height 9
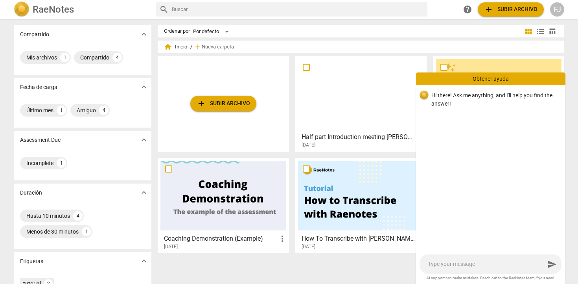
type textarea "m"
type textarea "ma"
type textarea "may"
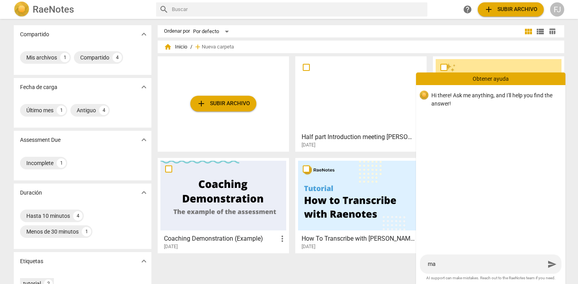
type textarea "may"
type textarea "may i"
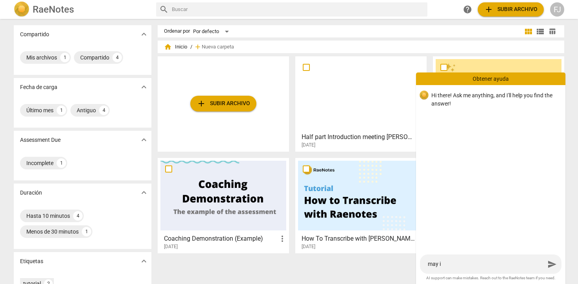
type textarea "may i"
type textarea "may i u"
type textarea "may i us"
type textarea "may i u"
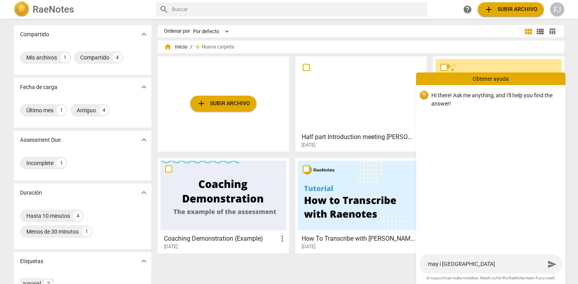
type textarea "may i u"
type textarea "may i"
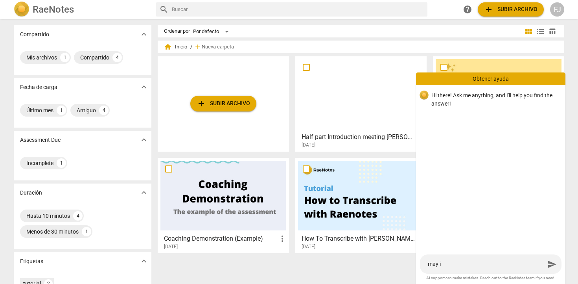
type textarea "may"
type textarea "may I"
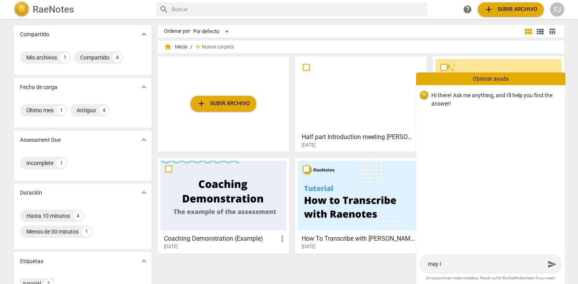
type textarea "may I"
type textarea "may I u"
type textarea "may I us"
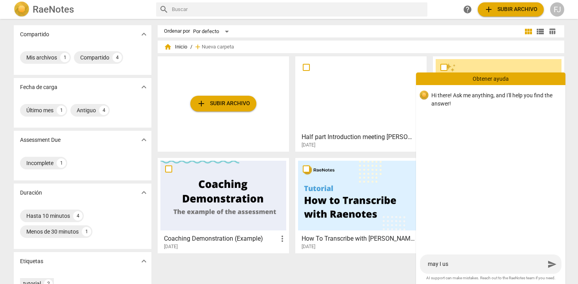
type textarea "may I use"
type textarea "may I used"
type textarea "may I use"
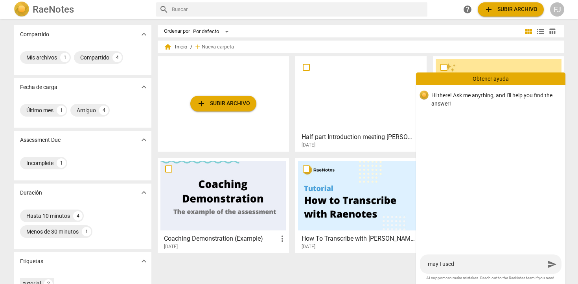
type textarea "may I use"
type textarea "may I use a"
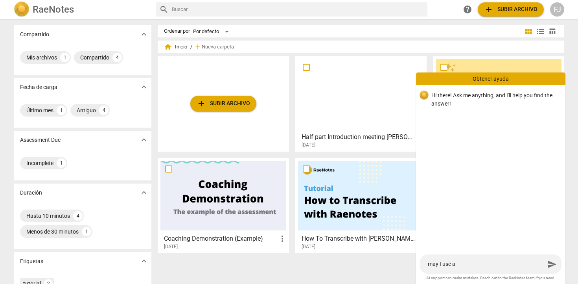
type textarea "may I use a"
type textarea "may I use a v"
type textarea "may I use a vt"
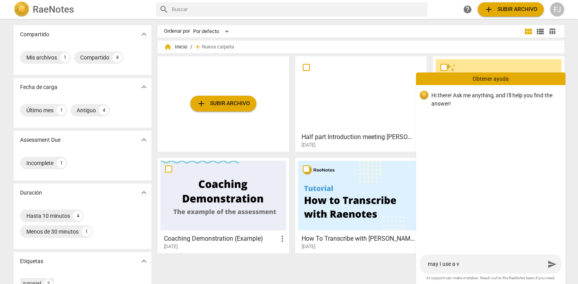
type textarea "may I use a vt"
type textarea "may I use a vtt"
type textarea "may I use a vtt."
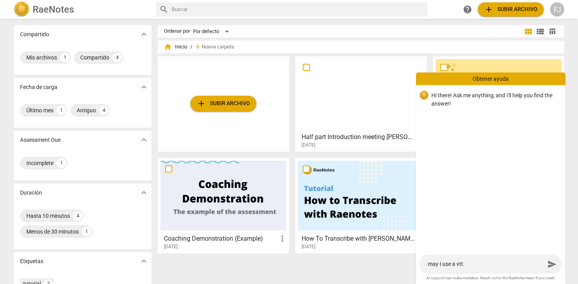
type textarea "may I use a vtt.d"
type textarea "may I use a vtt.do"
type textarea "may I use a vtt.doc"
type textarea "may I use a vtt.docu"
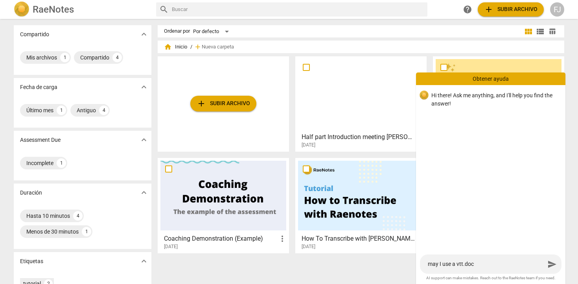
type textarea "may I use a vtt.docu"
type textarea "may I use a vtt.docum"
type textarea "may I use a vtt.docume"
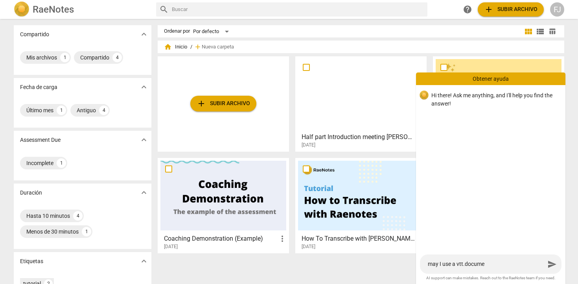
type textarea "may I use a vtt.documen"
type textarea "may I use a vtt.document"
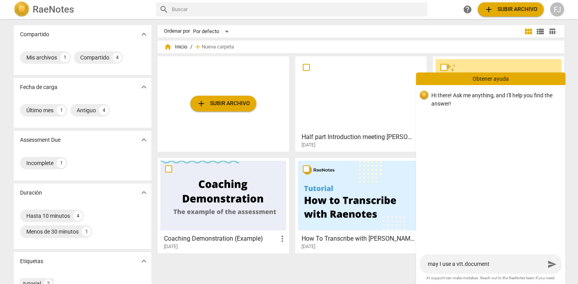
type textarea "may I use a vtt.document a"
type textarea "may I use a vtt.document as"
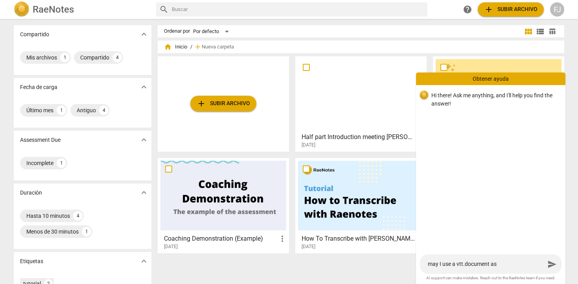
type textarea "may I use a vtt.document as t"
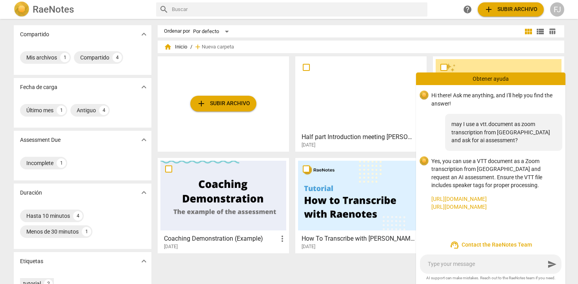
click at [485, 202] on link "https://raenotes.com/help/icf_upload.html" at bounding box center [495, 199] width 128 height 8
